Goal: Browse casually

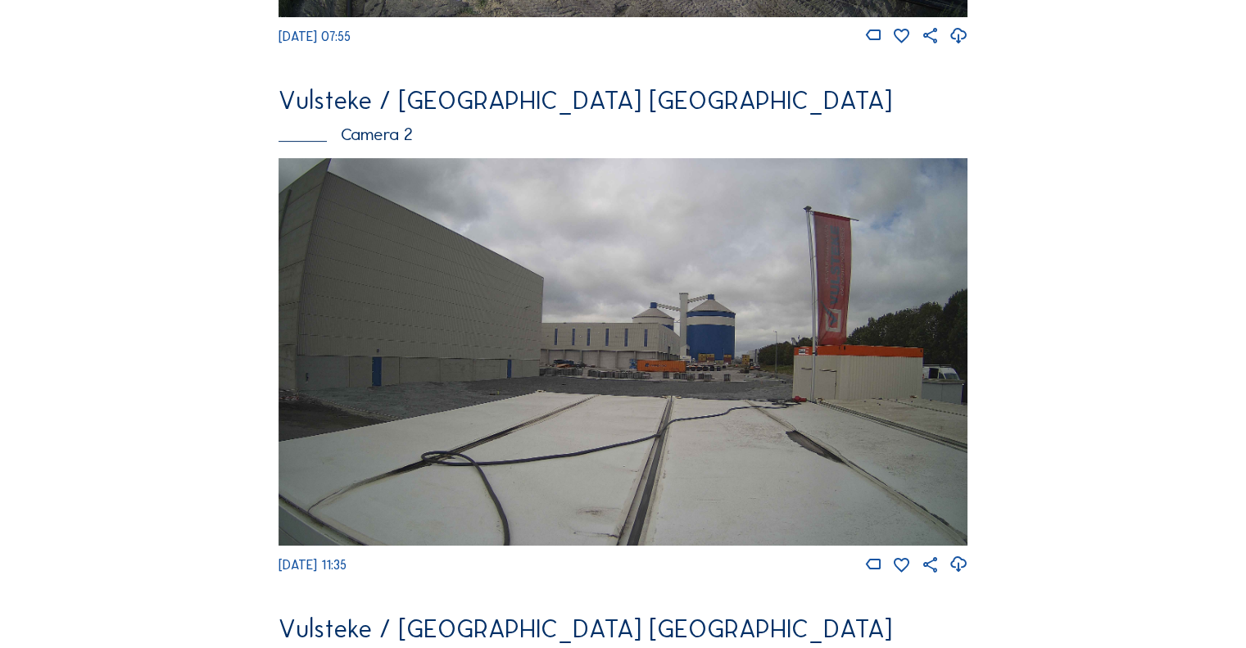
scroll to position [1311, 0]
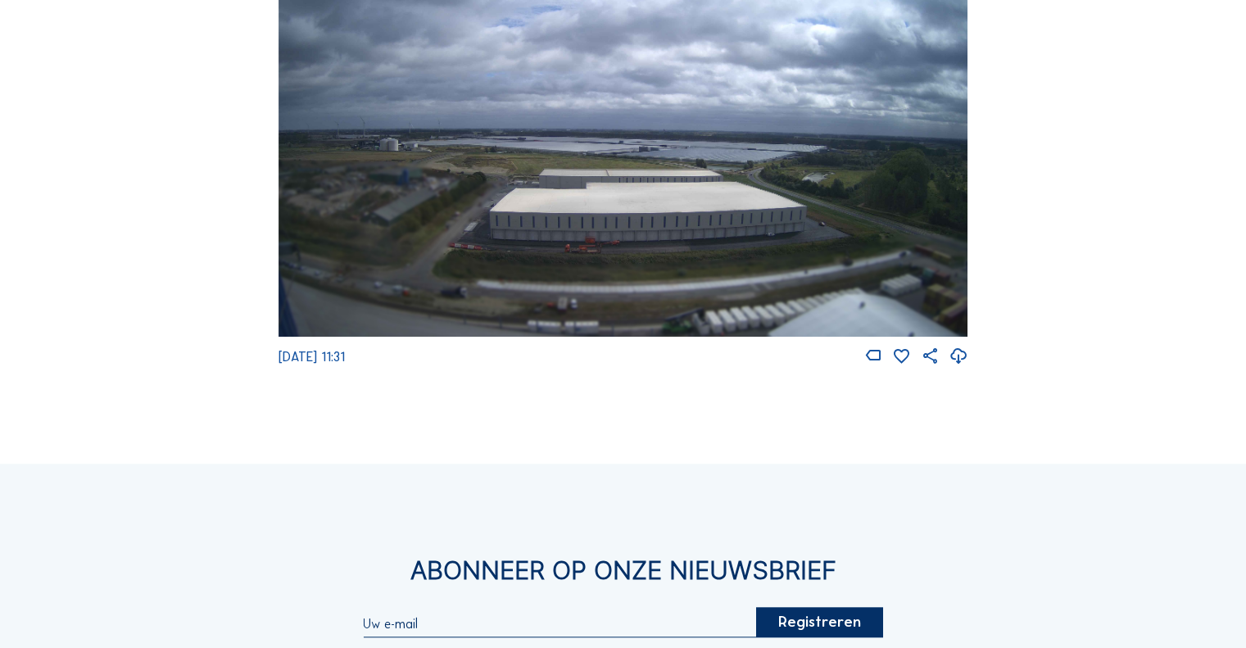
click at [608, 235] on img at bounding box center [623, 142] width 689 height 387
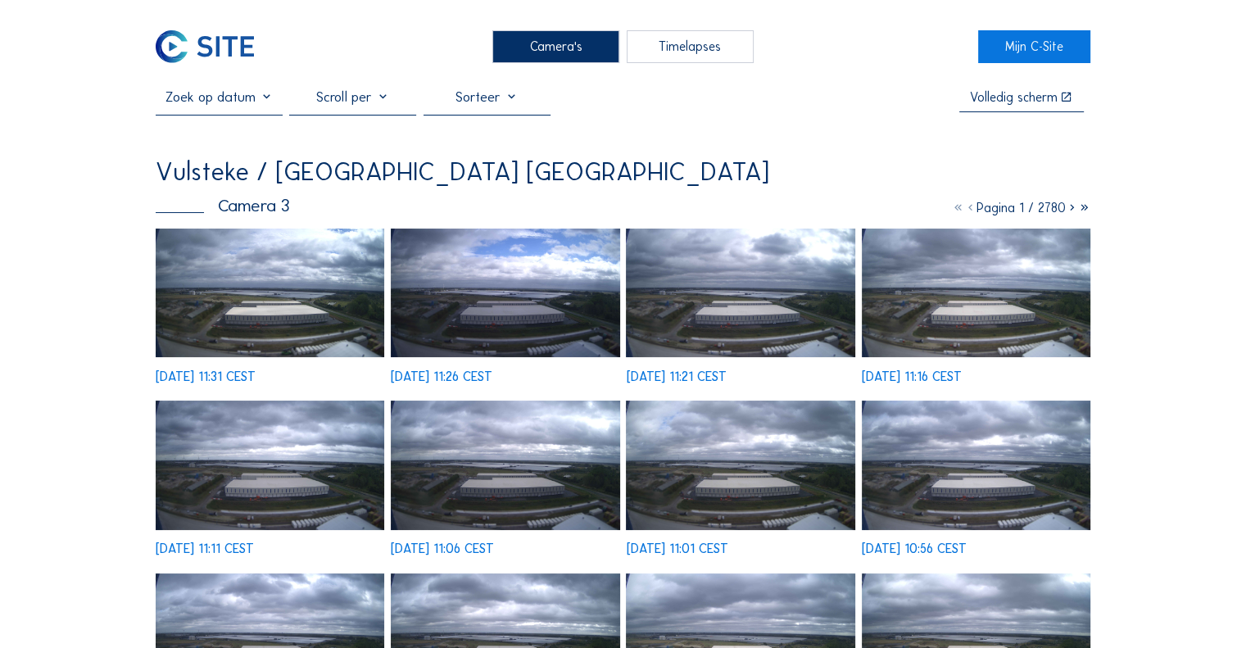
click at [220, 278] on img at bounding box center [270, 293] width 229 height 129
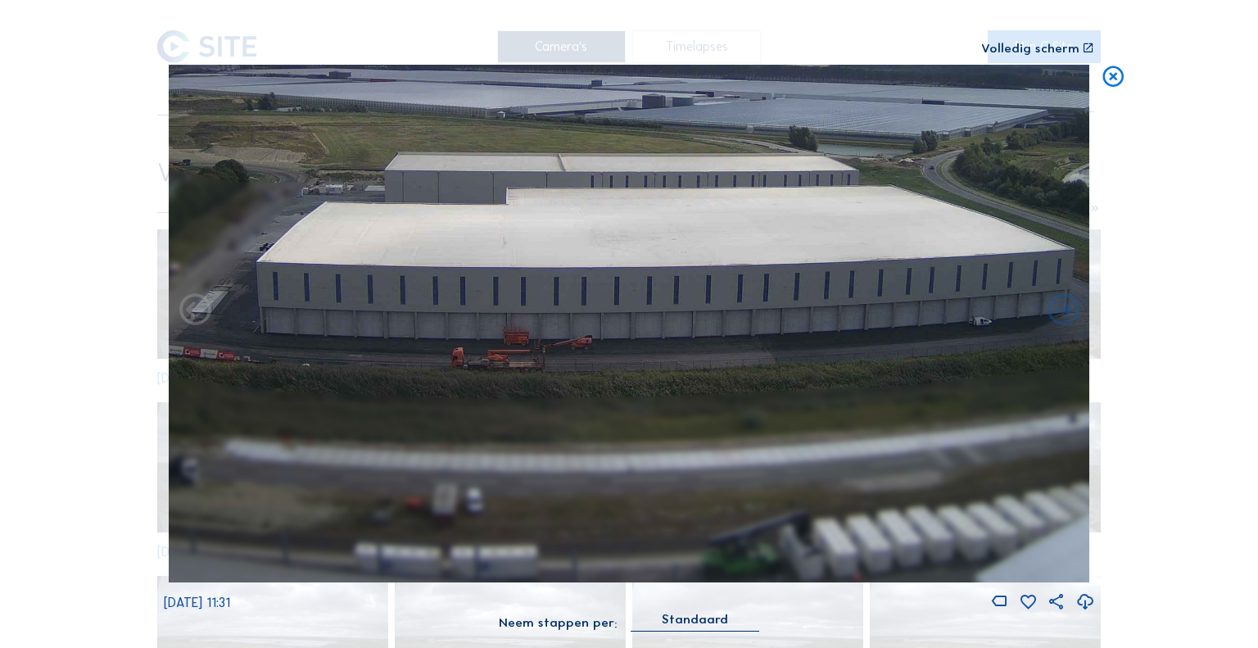
drag, startPoint x: 613, startPoint y: 388, endPoint x: 567, endPoint y: 288, distance: 110.7
click at [567, 288] on img at bounding box center [630, 324] width 922 height 519
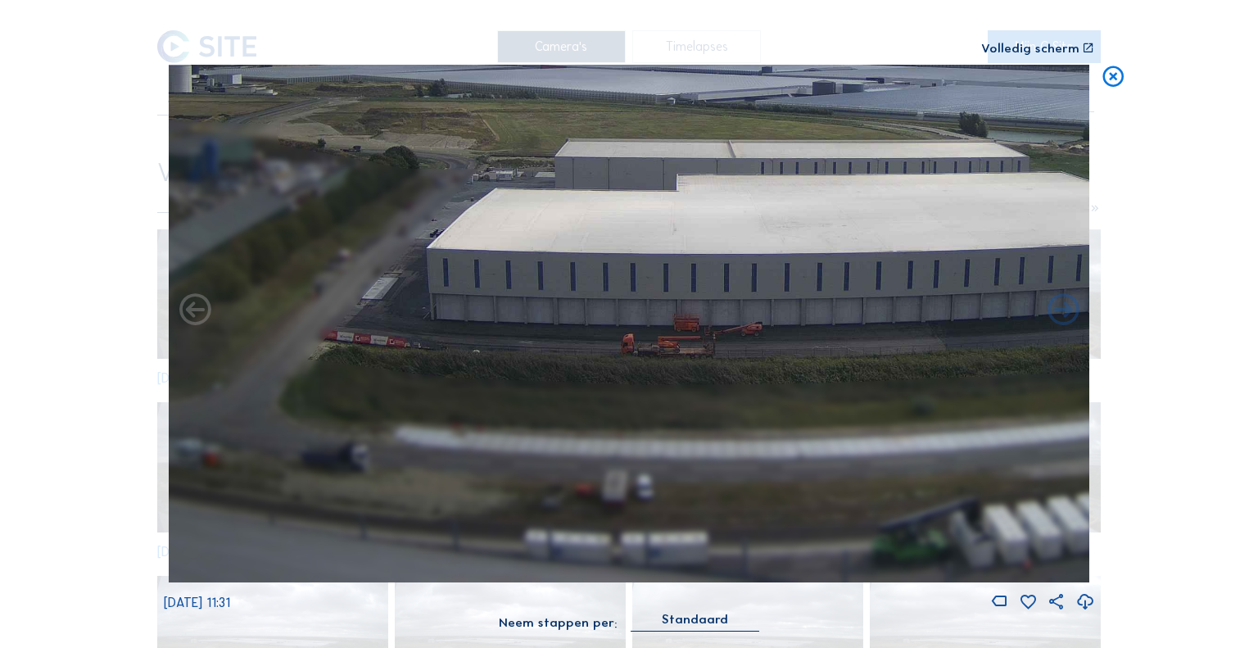
drag, startPoint x: 449, startPoint y: 304, endPoint x: 623, endPoint y: 290, distance: 174.2
click at [623, 290] on img at bounding box center [630, 324] width 922 height 519
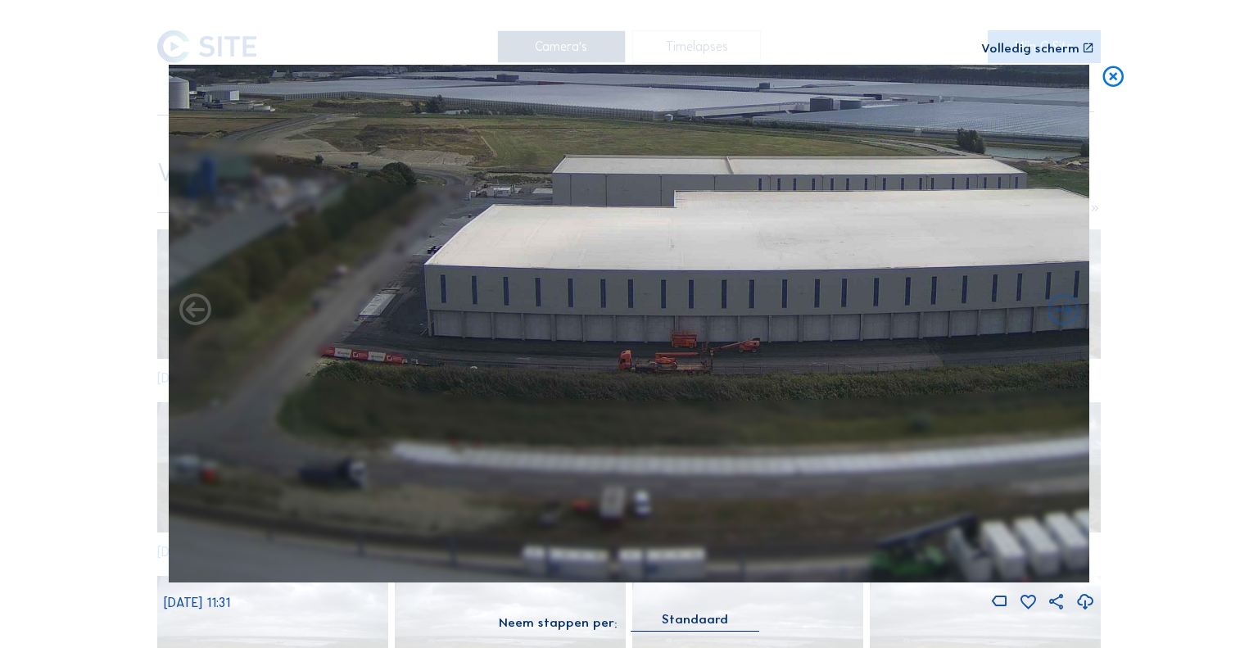
drag, startPoint x: 623, startPoint y: 290, endPoint x: 620, endPoint y: 306, distance: 16.6
click at [620, 306] on img at bounding box center [630, 324] width 922 height 519
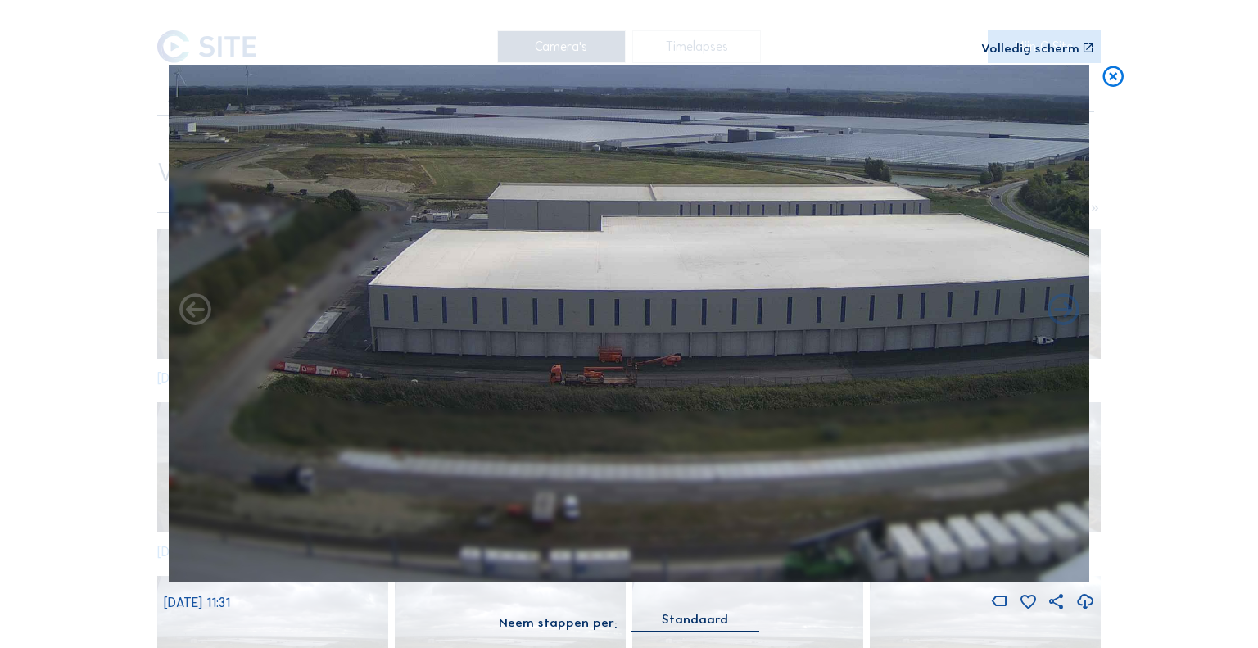
drag, startPoint x: 780, startPoint y: 338, endPoint x: 718, endPoint y: 340, distance: 62.3
click at [718, 340] on img at bounding box center [630, 324] width 922 height 519
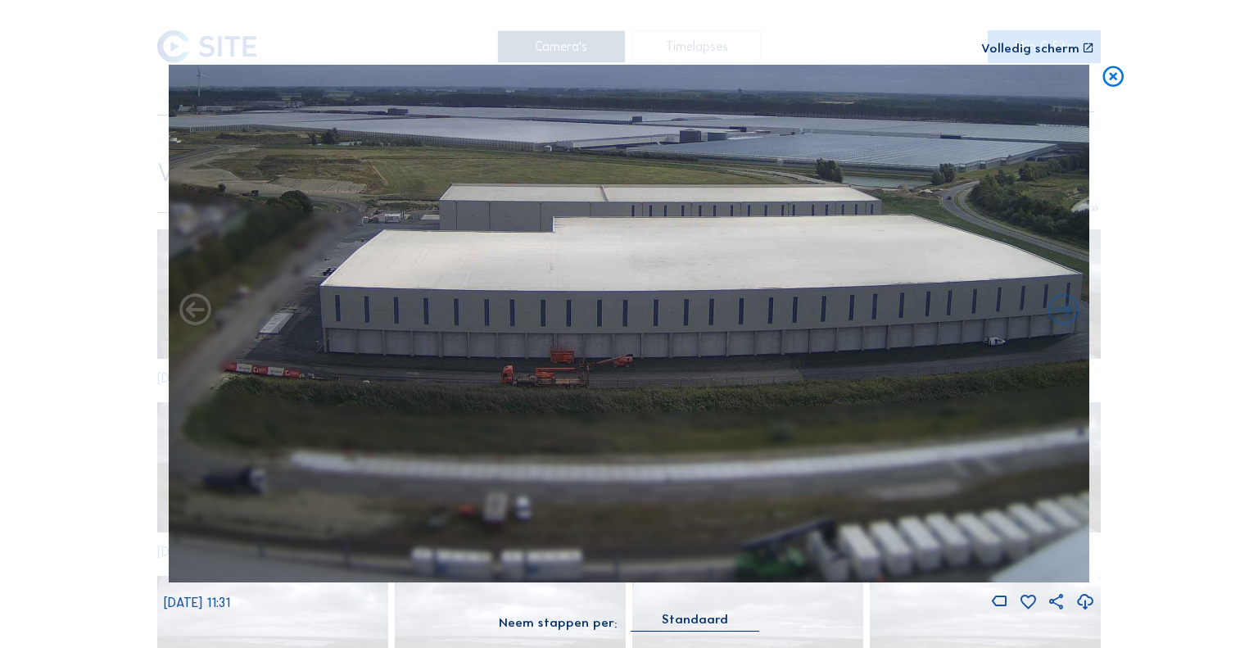
drag, startPoint x: 813, startPoint y: 356, endPoint x: 771, endPoint y: 349, distance: 42.4
click at [771, 349] on img at bounding box center [630, 324] width 922 height 519
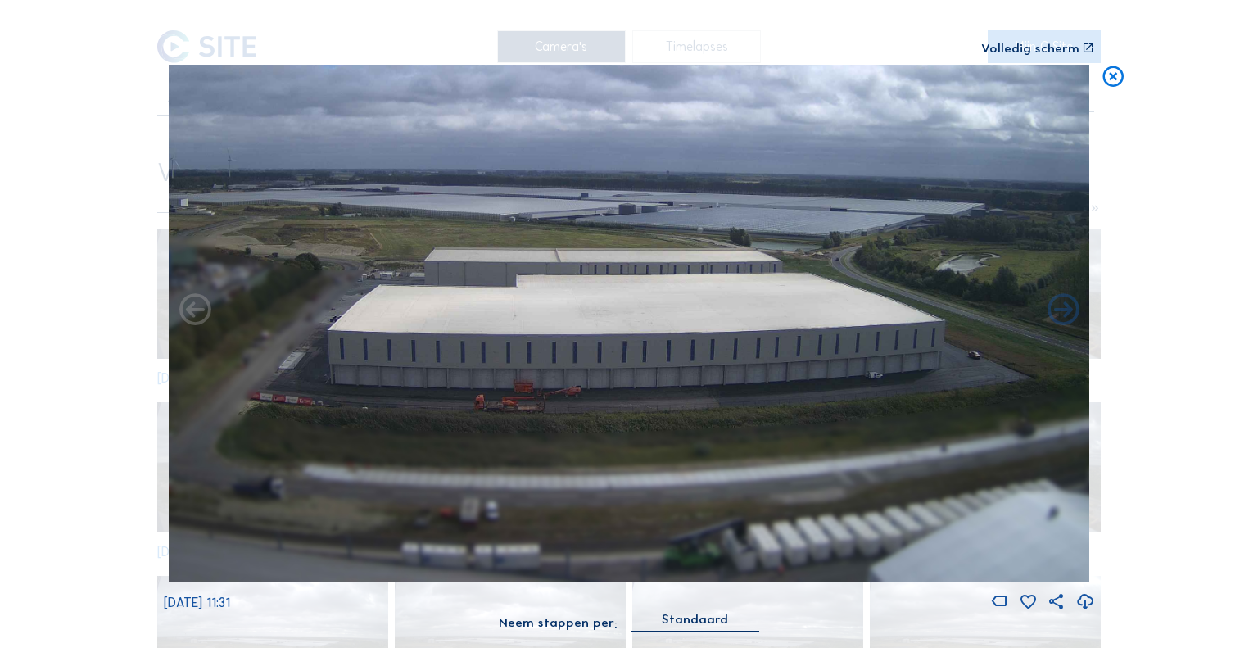
click at [1108, 75] on icon at bounding box center [1113, 78] width 25 height 26
